Goal: Task Accomplishment & Management: Use online tool/utility

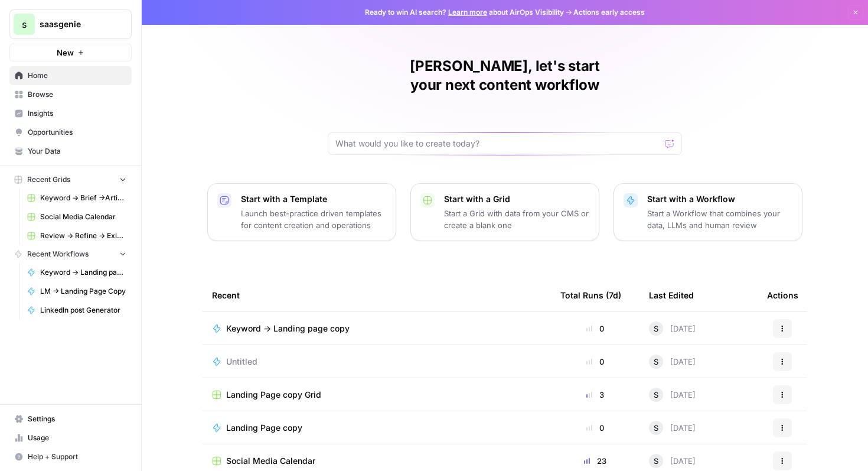
scroll to position [73, 0]
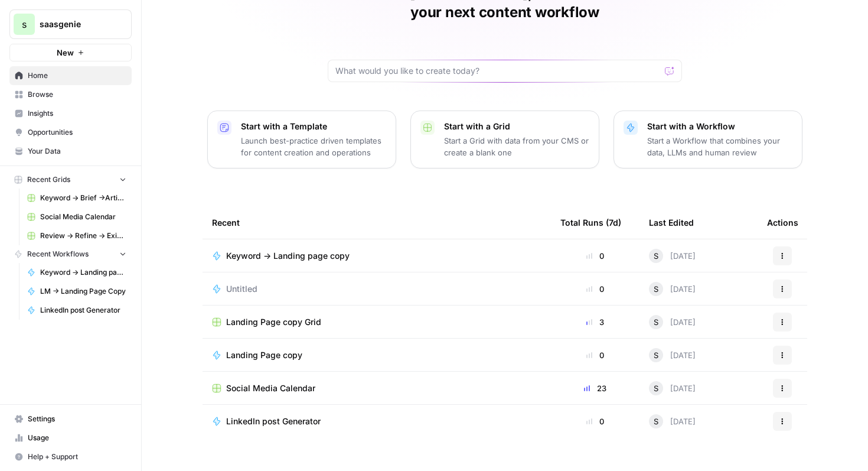
click at [72, 197] on span "Keyword -> Brief ->Article" at bounding box center [83, 198] width 86 height 11
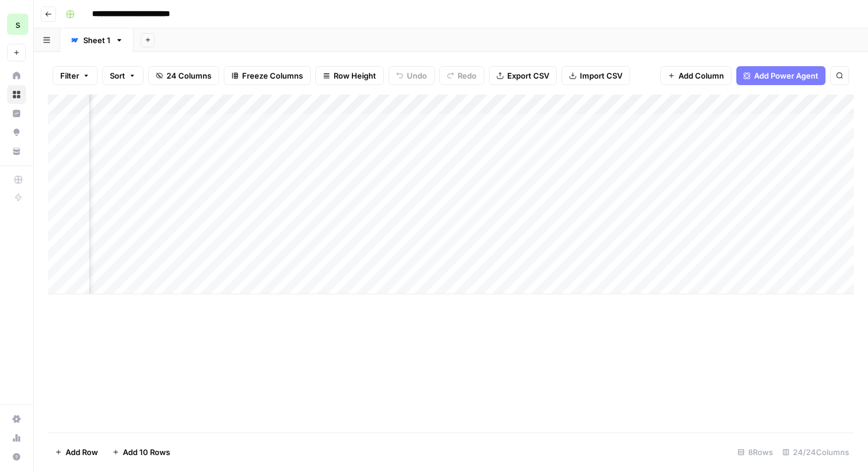
scroll to position [0, 620]
click at [624, 144] on div "Add Column" at bounding box center [451, 195] width 806 height 200
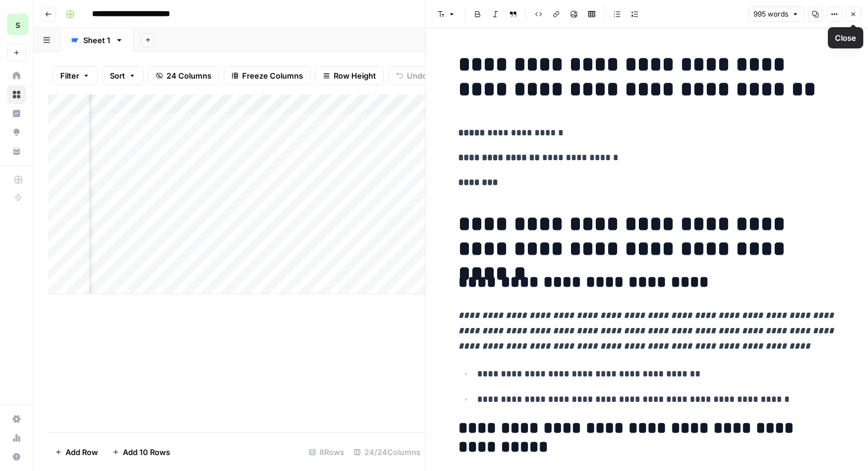
click at [852, 17] on icon "button" at bounding box center [853, 14] width 7 height 7
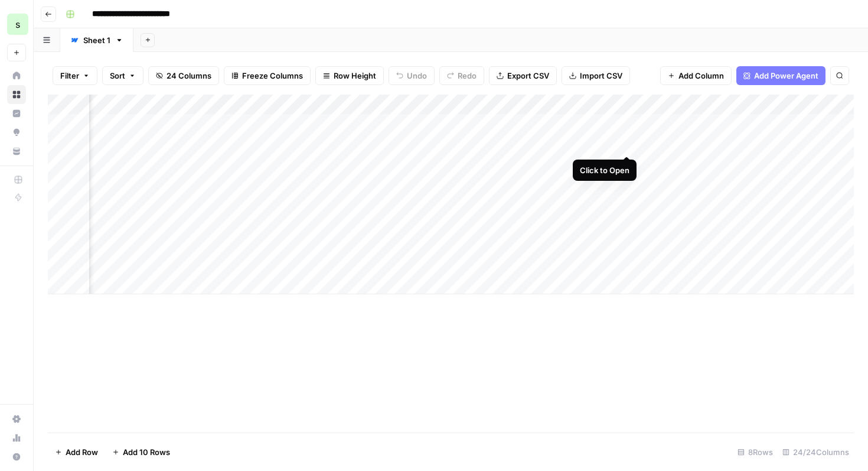
click at [630, 145] on div "Add Column" at bounding box center [451, 195] width 806 height 200
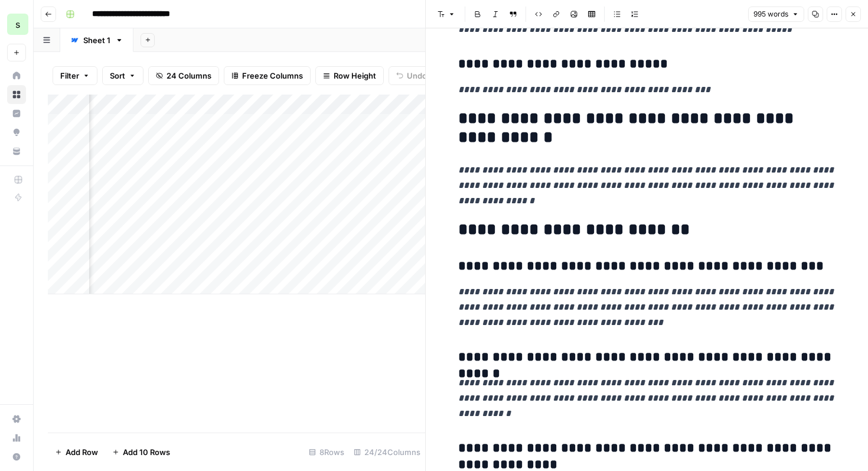
scroll to position [2905, 0]
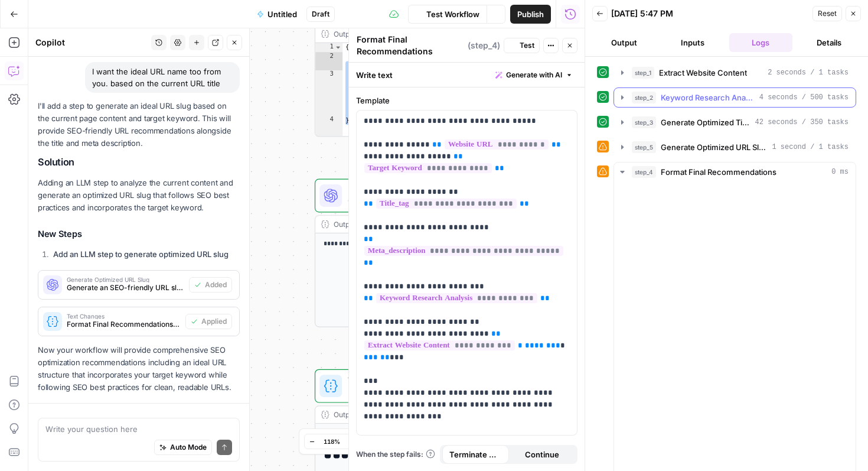
scroll to position [1092, 0]
